Goal: Transaction & Acquisition: Purchase product/service

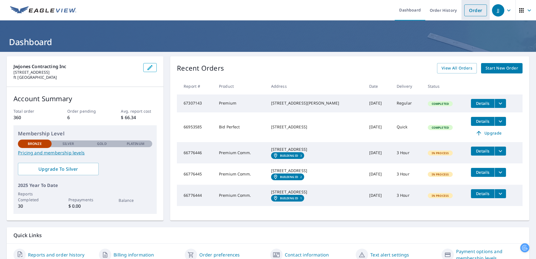
click at [470, 10] on link "Order" at bounding box center [476, 10] width 23 height 12
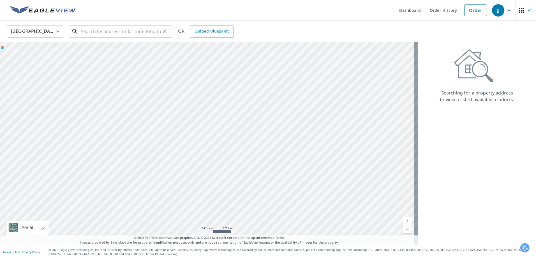
click at [101, 32] on input "text" at bounding box center [121, 32] width 80 height 16
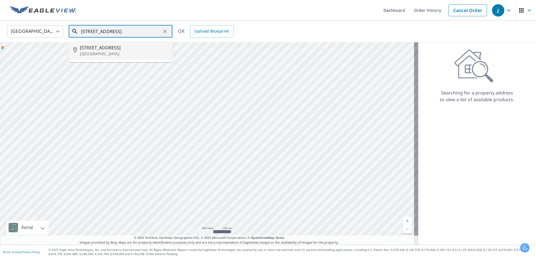
click at [102, 52] on p "[GEOGRAPHIC_DATA]" at bounding box center [124, 54] width 88 height 6
type input "[STREET_ADDRESS]"
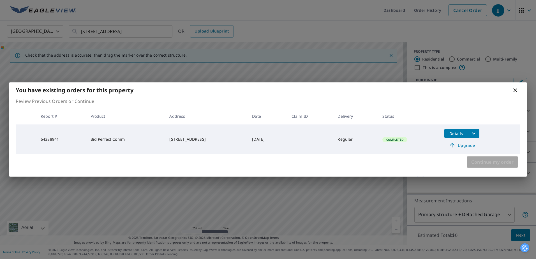
click at [486, 162] on span "Continue my order" at bounding box center [493, 162] width 42 height 8
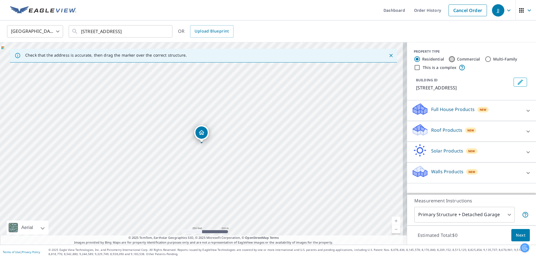
click at [449, 59] on input "Commercial" at bounding box center [452, 59] width 7 height 7
radio input "true"
type input "4"
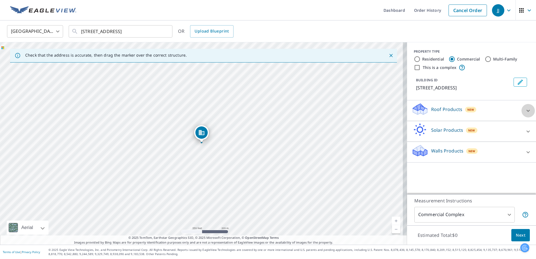
click at [525, 110] on icon at bounding box center [528, 110] width 7 height 7
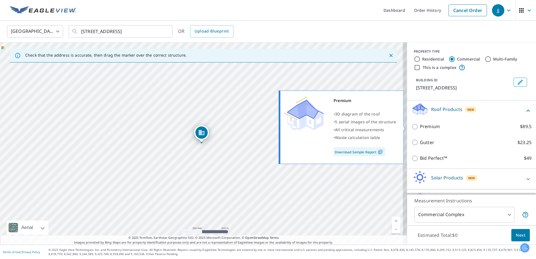
click at [412, 126] on input "Premium $89.5" at bounding box center [416, 126] width 8 height 7
checkbox input "true"
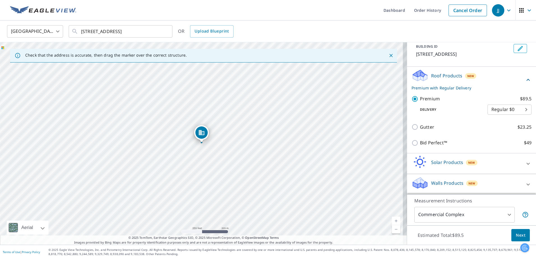
scroll to position [34, 0]
click at [518, 235] on span "Next" at bounding box center [521, 235] width 10 height 7
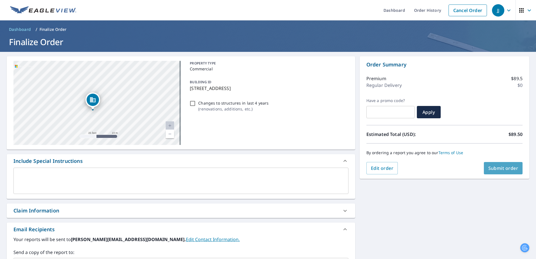
click at [504, 168] on span "Submit order" at bounding box center [504, 168] width 30 height 6
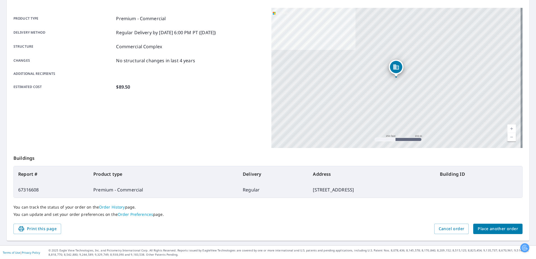
scroll to position [71, 0]
click at [507, 227] on span "Place another order" at bounding box center [498, 228] width 40 height 7
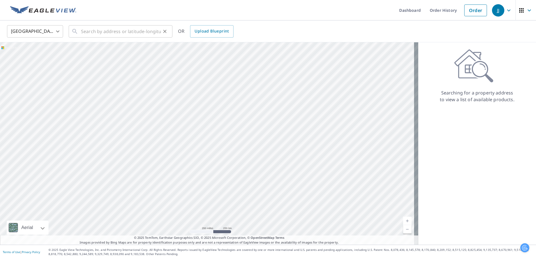
click at [81, 32] on div "​" at bounding box center [121, 31] width 104 height 12
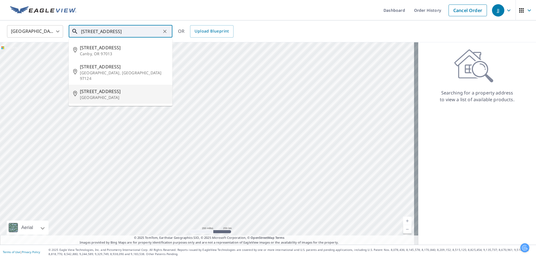
click at [86, 95] on p "[GEOGRAPHIC_DATA]" at bounding box center [124, 98] width 88 height 6
type input "[STREET_ADDRESS]"
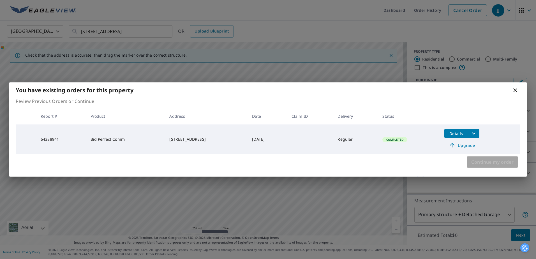
click at [487, 161] on span "Continue my order" at bounding box center [493, 162] width 42 height 8
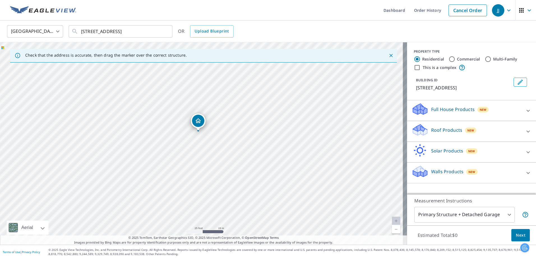
drag, startPoint x: 197, startPoint y: 141, endPoint x: 199, endPoint y: 119, distance: 21.7
click at [217, 134] on div "[STREET_ADDRESS]" at bounding box center [203, 143] width 407 height 203
click at [517, 82] on icon "Edit building 1" at bounding box center [520, 82] width 7 height 7
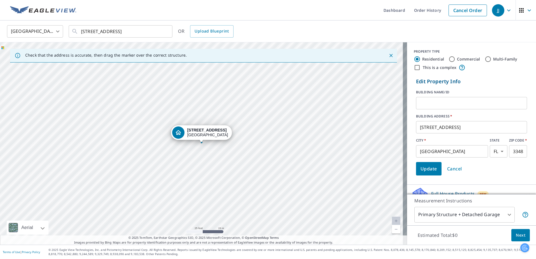
click at [423, 127] on input "[STREET_ADDRESS]" at bounding box center [471, 127] width 111 height 16
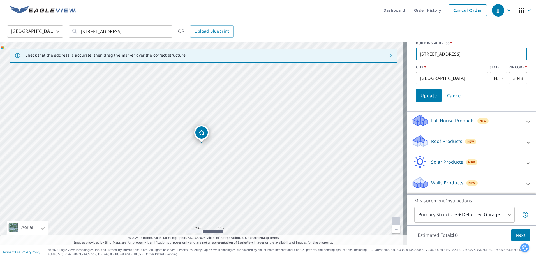
scroll to position [73, 0]
type input "[STREET_ADDRESS]"
click at [525, 142] on icon at bounding box center [528, 142] width 7 height 7
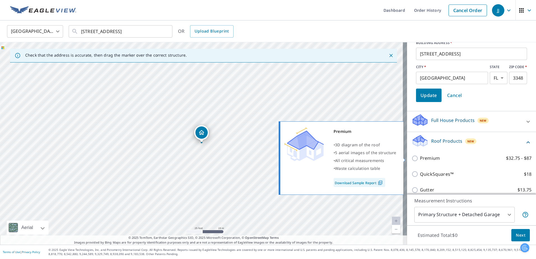
click at [412, 158] on input "Premium $32.75 - $87" at bounding box center [416, 158] width 8 height 7
checkbox input "true"
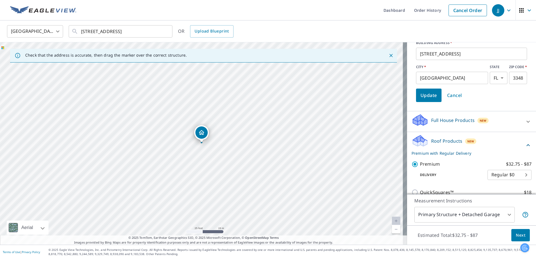
click at [517, 235] on span "Next" at bounding box center [521, 235] width 10 height 7
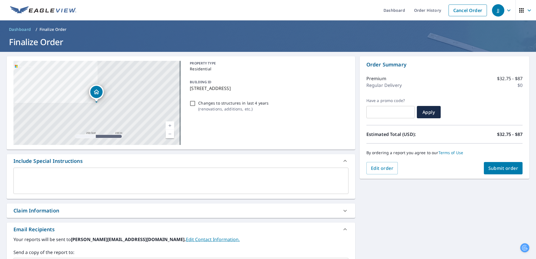
click at [504, 169] on span "Submit order" at bounding box center [504, 168] width 30 height 6
